Goal: Task Accomplishment & Management: Use online tool/utility

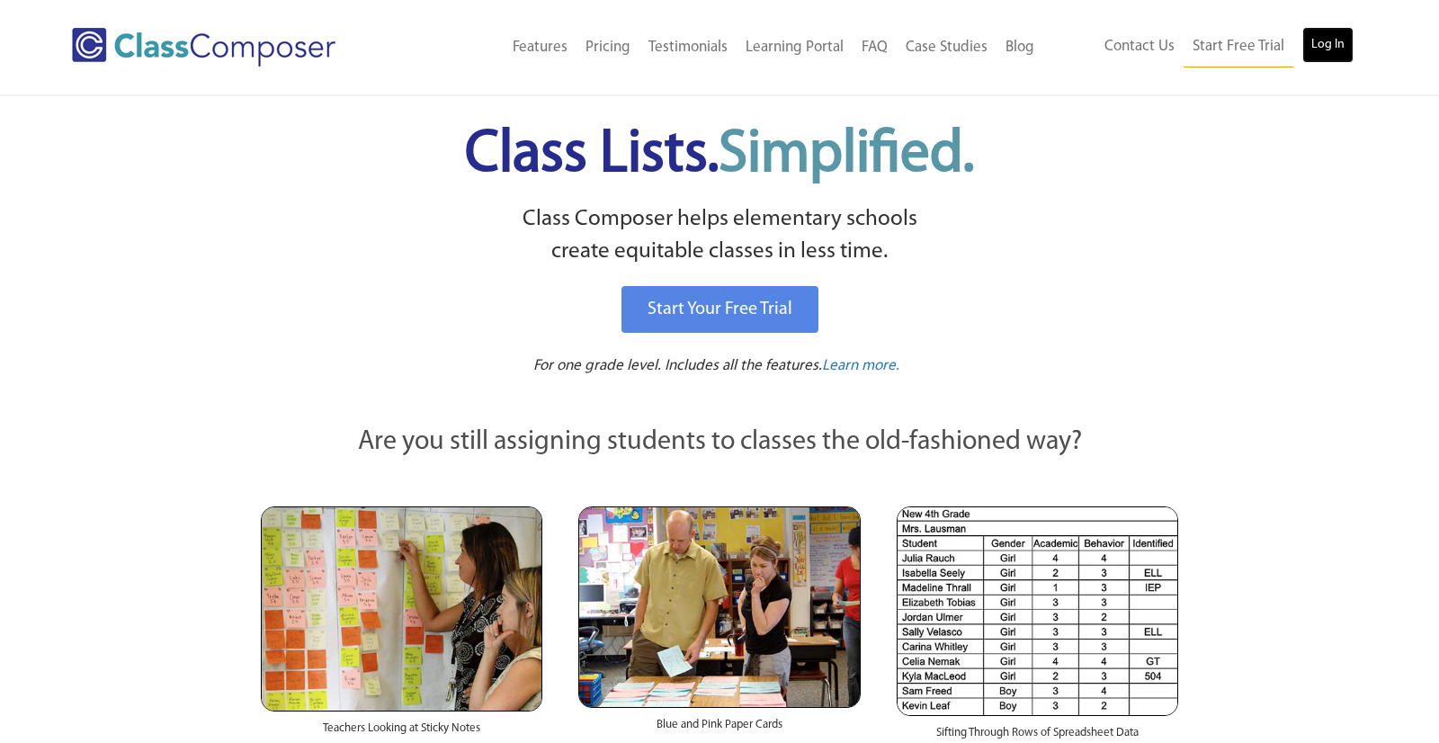
click at [1330, 40] on link "Log In" at bounding box center [1327, 45] width 51 height 36
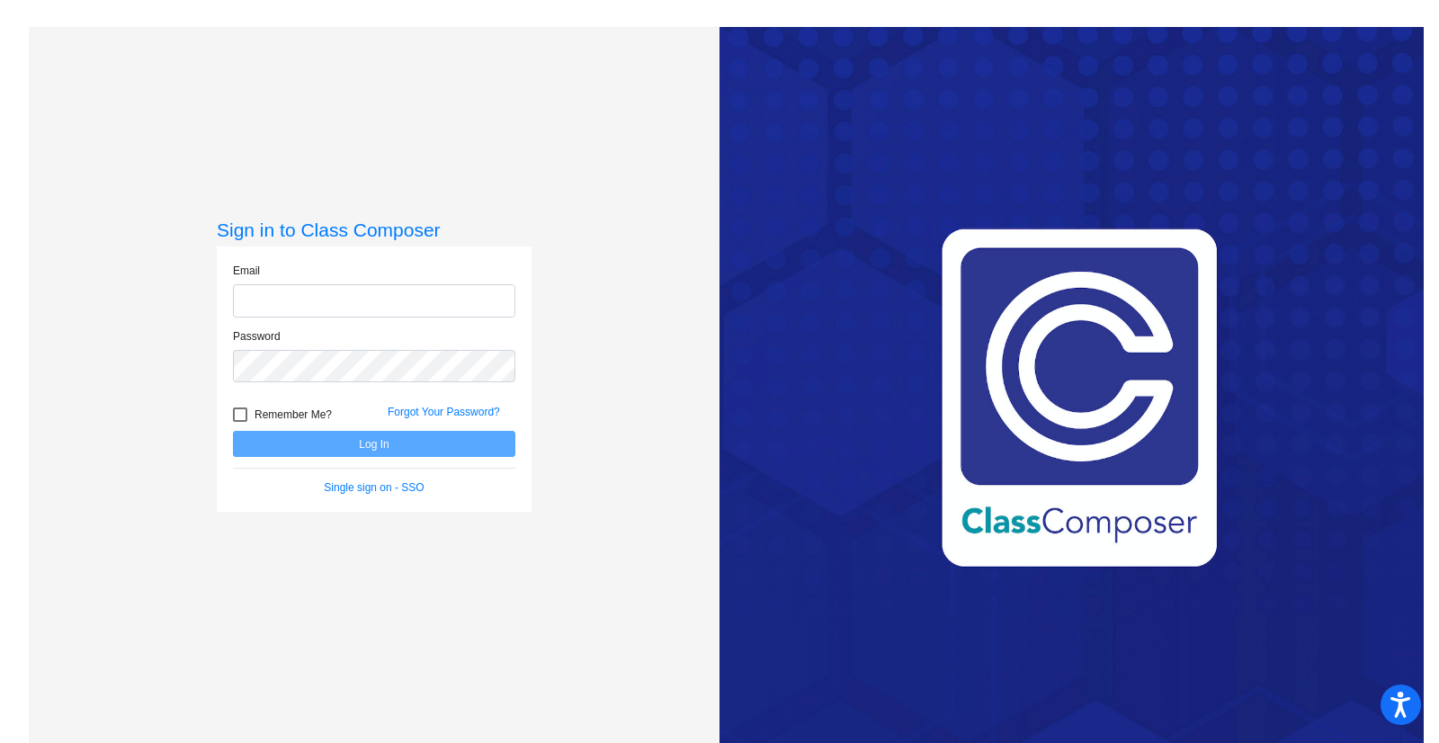
type input "[PERSON_NAME][EMAIL_ADDRESS][PERSON_NAME][DOMAIN_NAME]"
click at [444, 450] on button "Log In" at bounding box center [374, 444] width 282 height 26
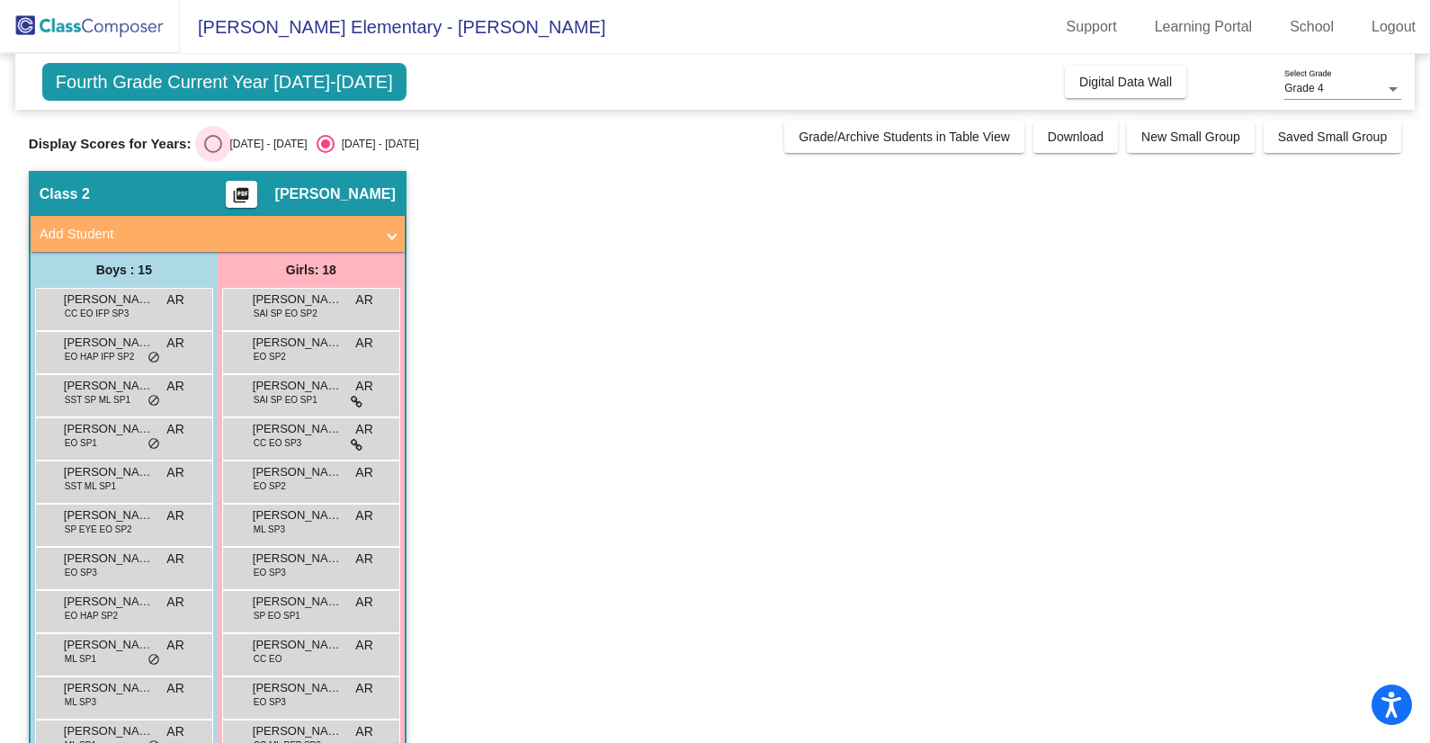
click at [245, 150] on div "2024 - 2025" at bounding box center [264, 144] width 85 height 16
click at [213, 153] on input "2024 - 2025" at bounding box center [212, 153] width 1 height 1
radio input "true"
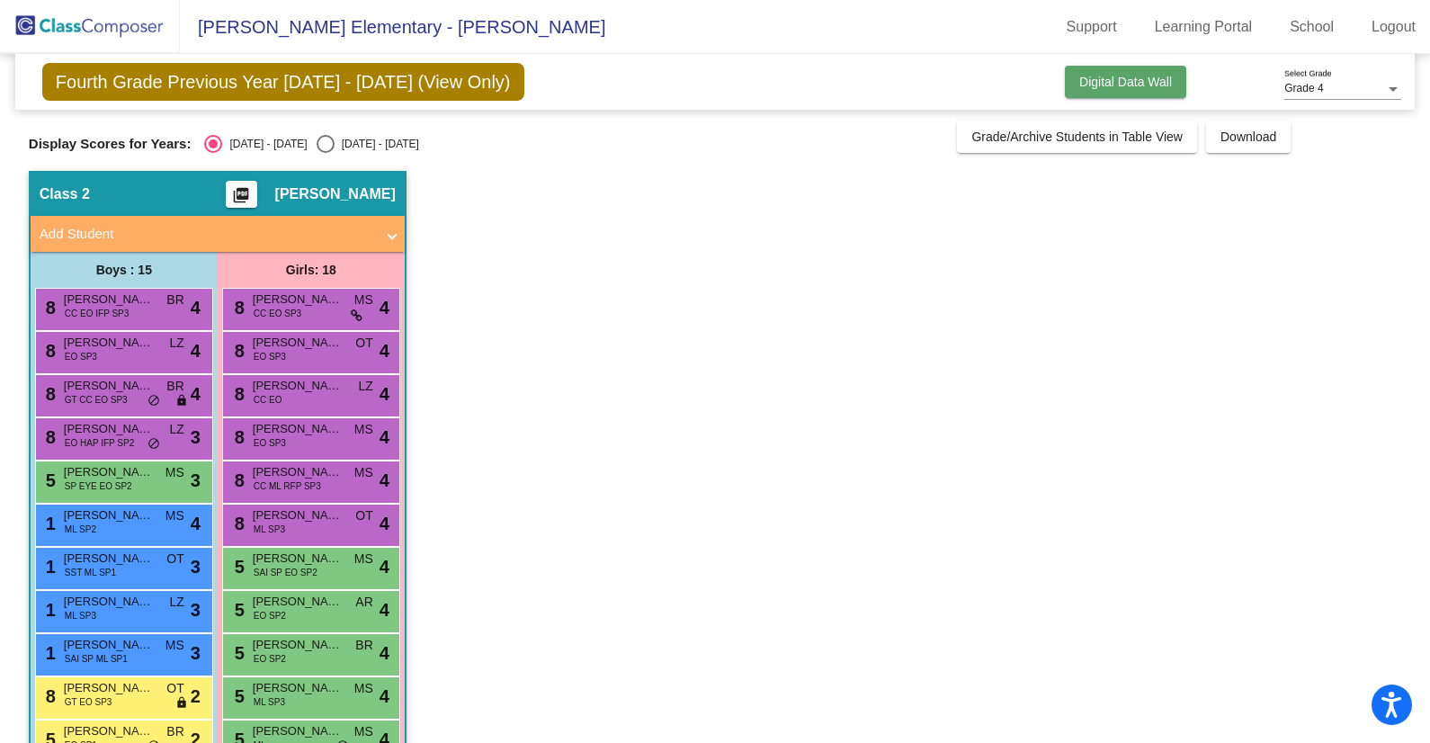
click at [1147, 93] on button "Digital Data Wall" at bounding box center [1125, 82] width 121 height 32
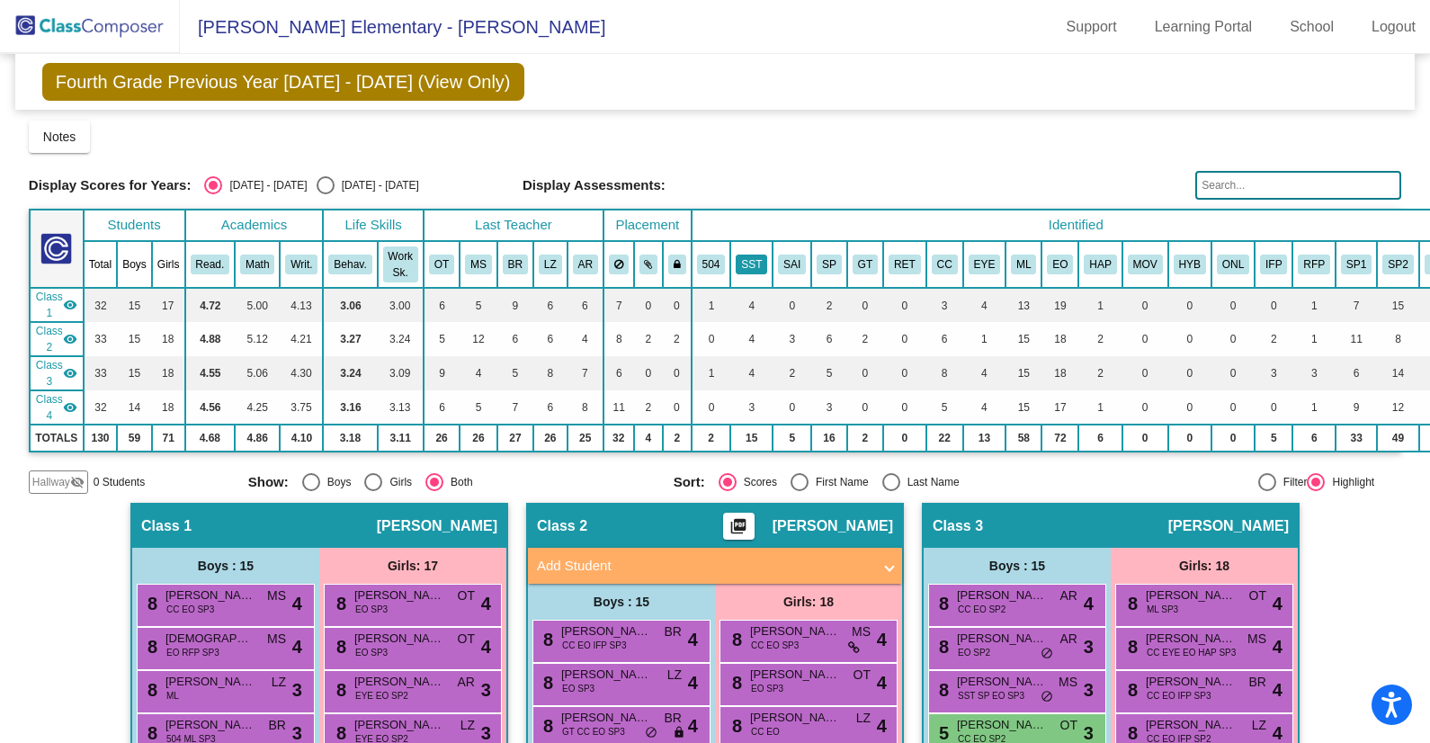
click at [762, 270] on button "SST" at bounding box center [751, 264] width 31 height 20
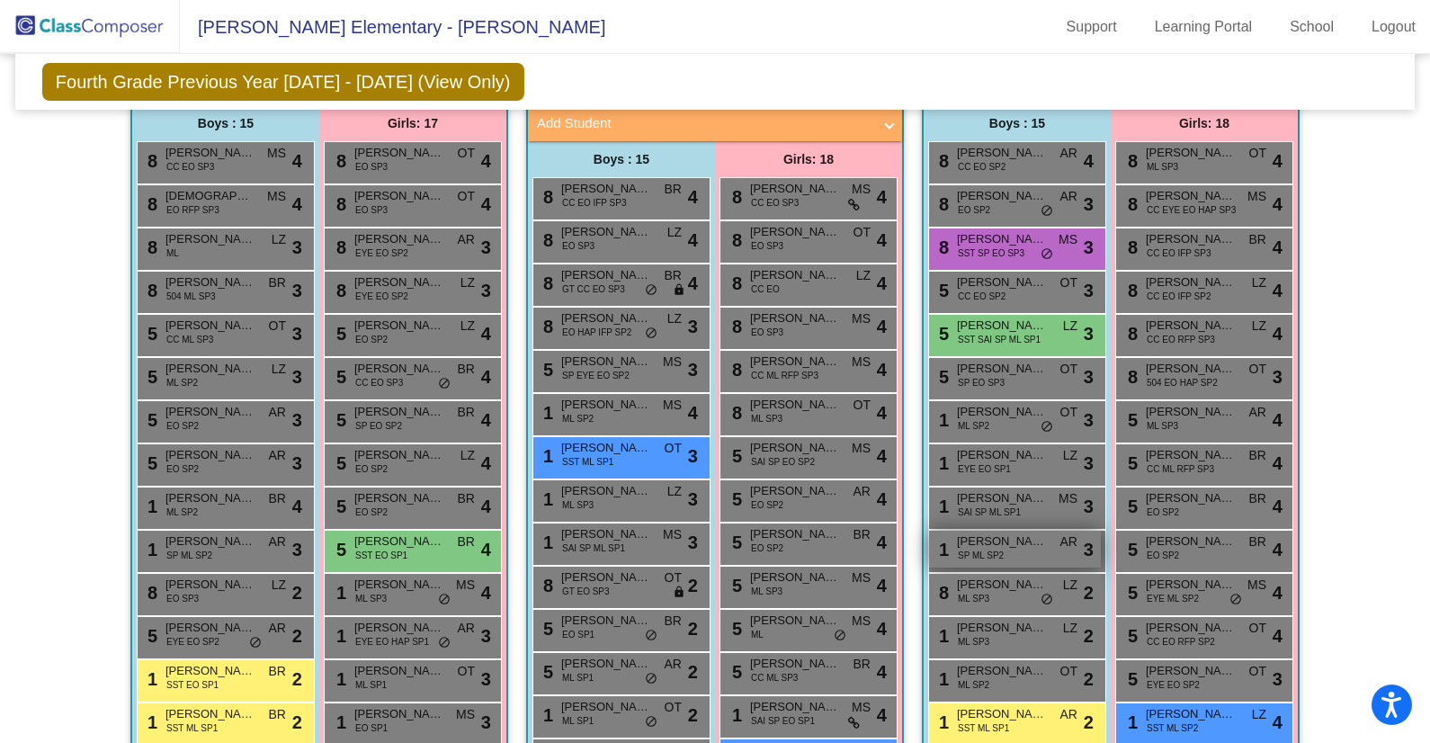
scroll to position [434, 0]
